Goal: Navigation & Orientation: Find specific page/section

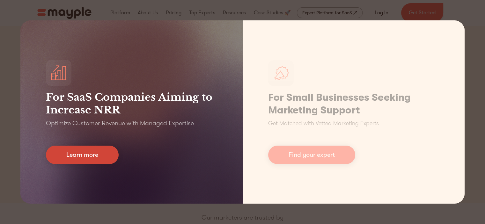
click at [85, 163] on link "Learn more" at bounding box center [82, 155] width 73 height 19
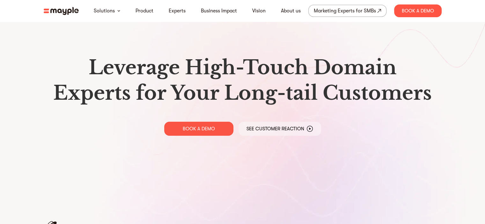
click at [66, 11] on img at bounding box center [61, 11] width 35 height 8
click at [72, 14] on img at bounding box center [61, 11] width 35 height 8
click at [50, 11] on img at bounding box center [61, 11] width 35 height 8
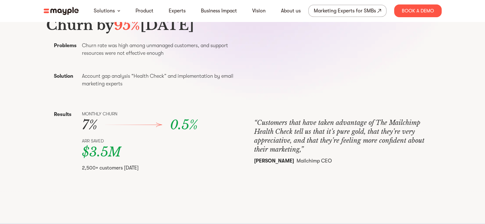
scroll to position [250, 0]
click at [292, 15] on div "About us" at bounding box center [291, 10] width 35 height 13
